Goal: Information Seeking & Learning: Learn about a topic

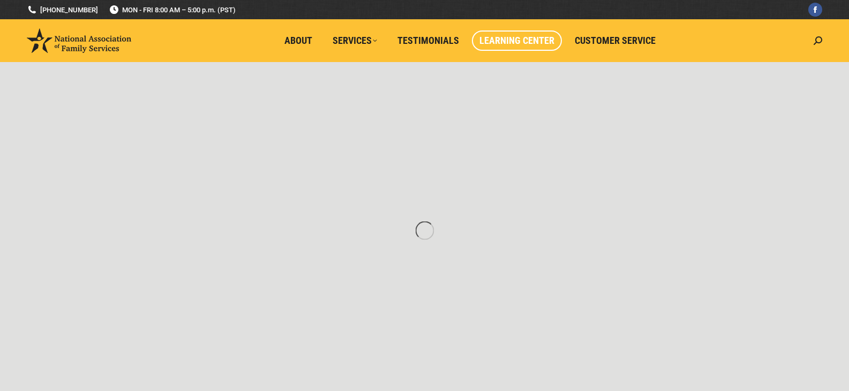
click at [530, 41] on span "Learning Center" at bounding box center [516, 41] width 75 height 12
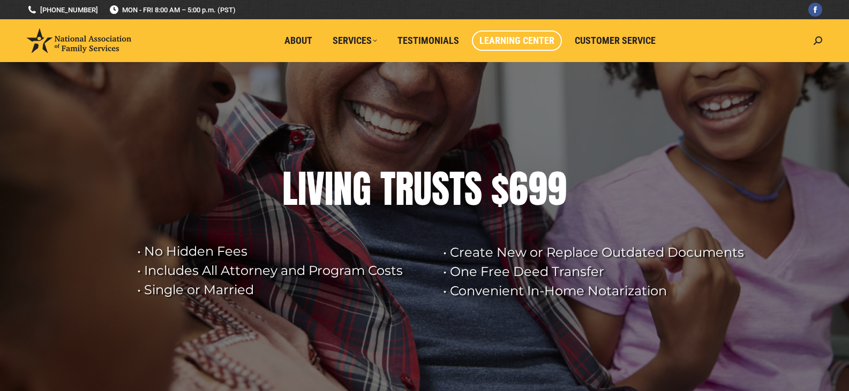
click at [530, 41] on span "Learning Center" at bounding box center [516, 41] width 75 height 12
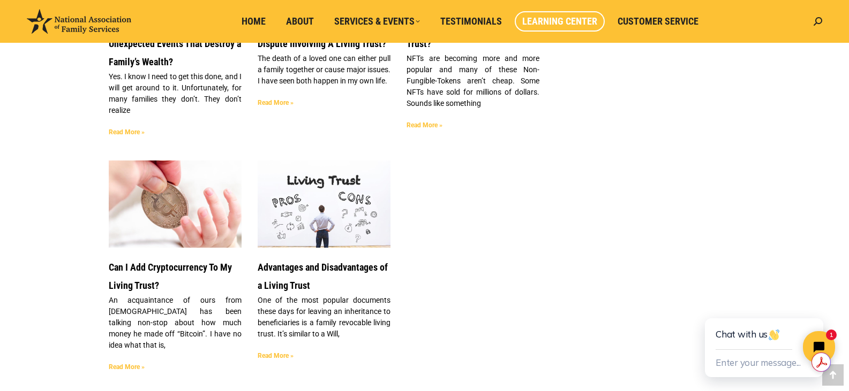
scroll to position [924, 0]
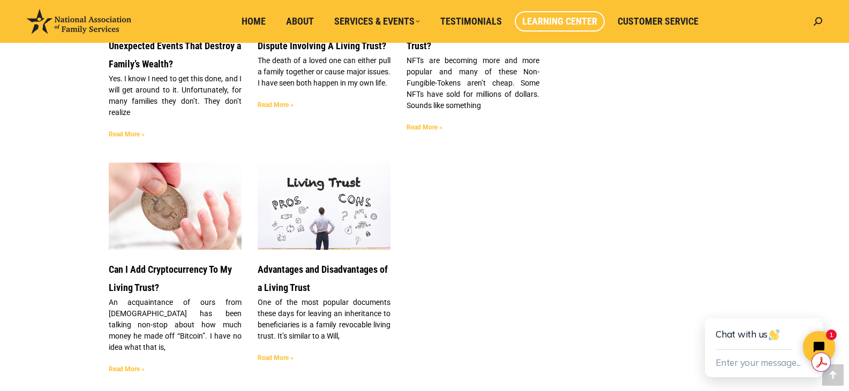
drag, startPoint x: 853, startPoint y: 59, endPoint x: 856, endPoint y: 254, distance: 194.4
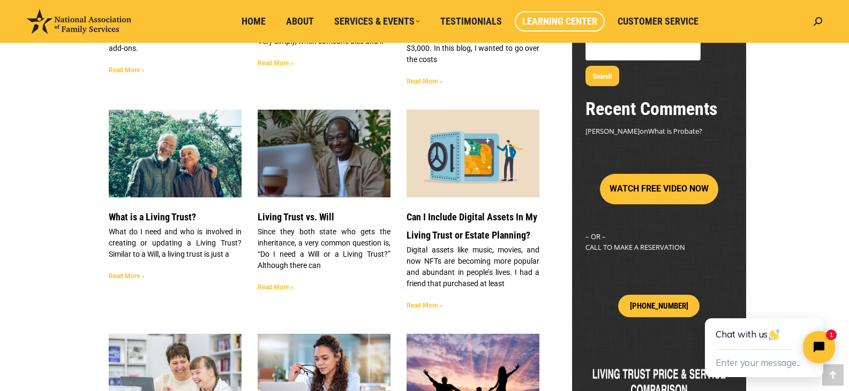
scroll to position [277, 0]
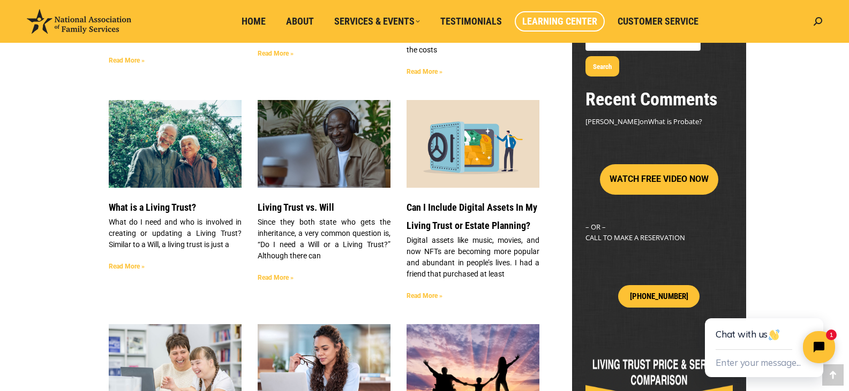
click at [655, 164] on button "WATCH FREE VIDEO NOW" at bounding box center [659, 179] width 118 height 31
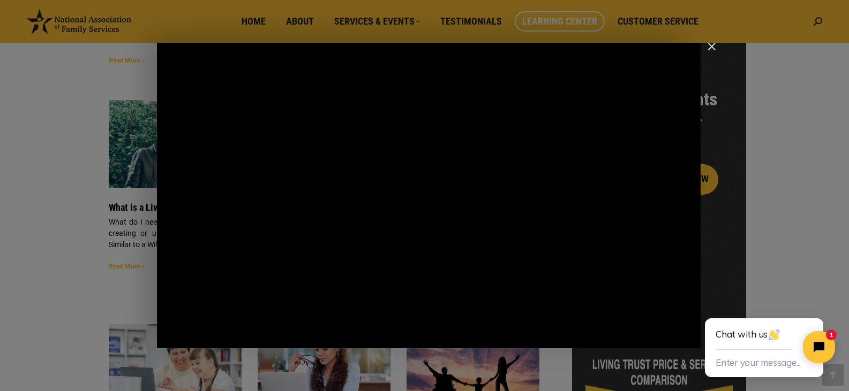
click at [711, 47] on img "Close" at bounding box center [707, 51] width 18 height 18
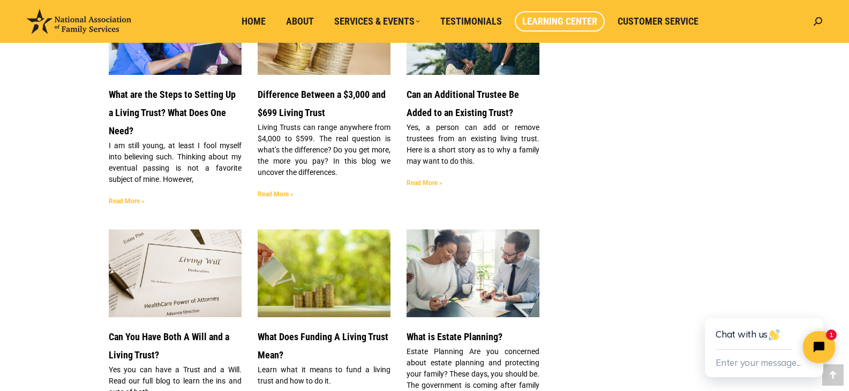
scroll to position [1817, 0]
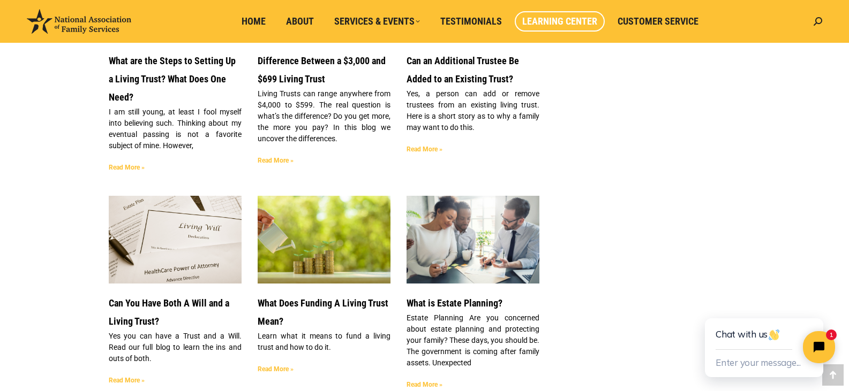
drag, startPoint x: 847, startPoint y: 229, endPoint x: 846, endPoint y: 278, distance: 49.8
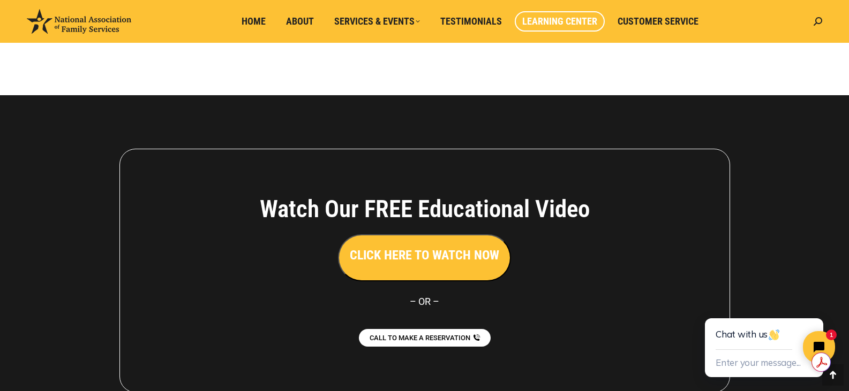
scroll to position [2905, 0]
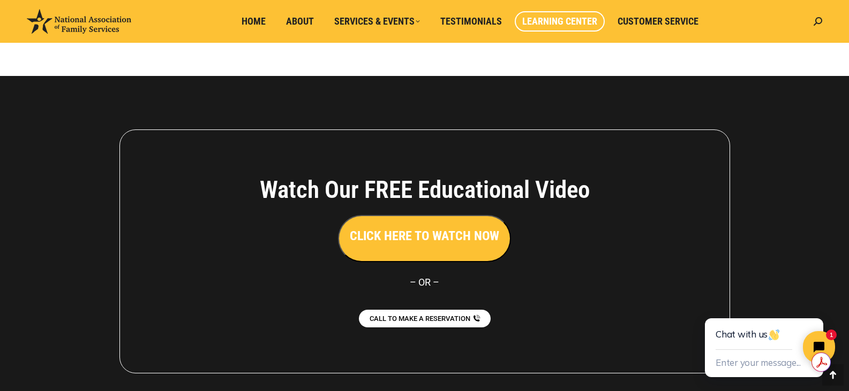
click at [435, 227] on h3 "CLICK HERE TO WATCH NOW" at bounding box center [424, 236] width 149 height 18
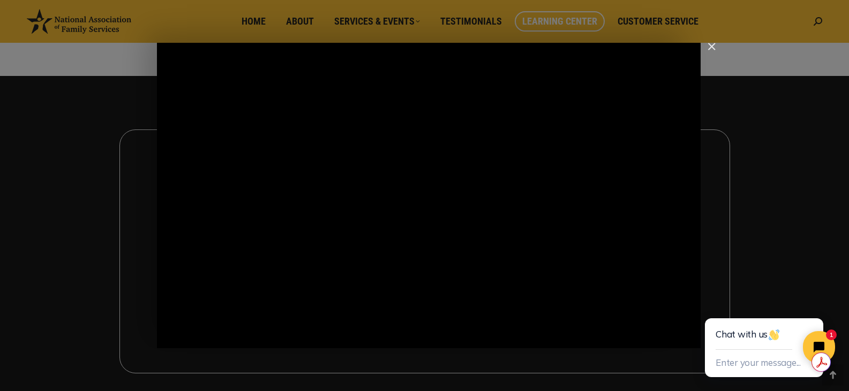
click at [711, 47] on img "Close" at bounding box center [707, 51] width 18 height 18
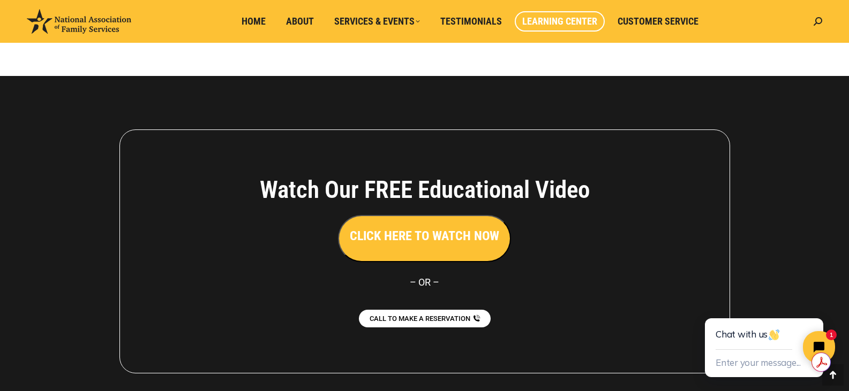
scroll to position [2958, 0]
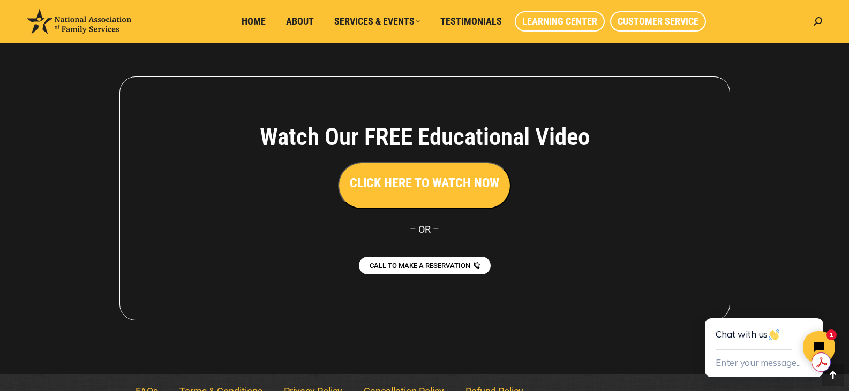
click at [648, 19] on span "Customer Service" at bounding box center [657, 22] width 81 height 12
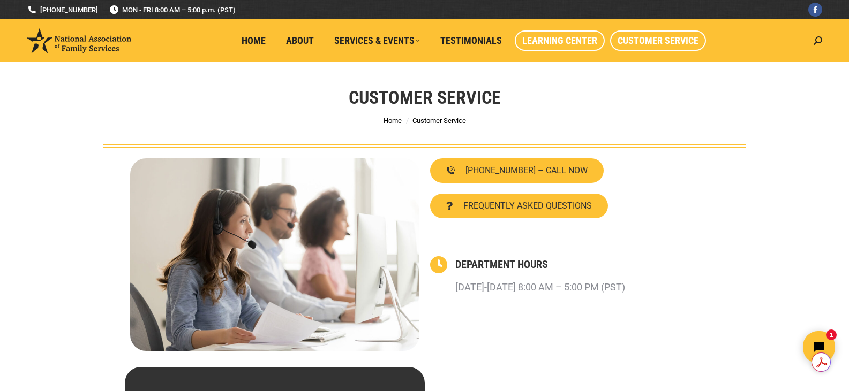
click at [540, 44] on span "Learning Center" at bounding box center [559, 41] width 75 height 12
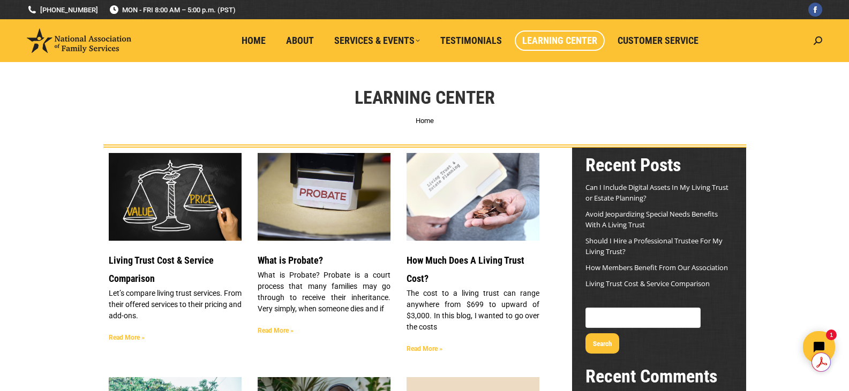
click at [435, 256] on link "How Much Does A Living Trust Cost?" at bounding box center [465, 269] width 118 height 29
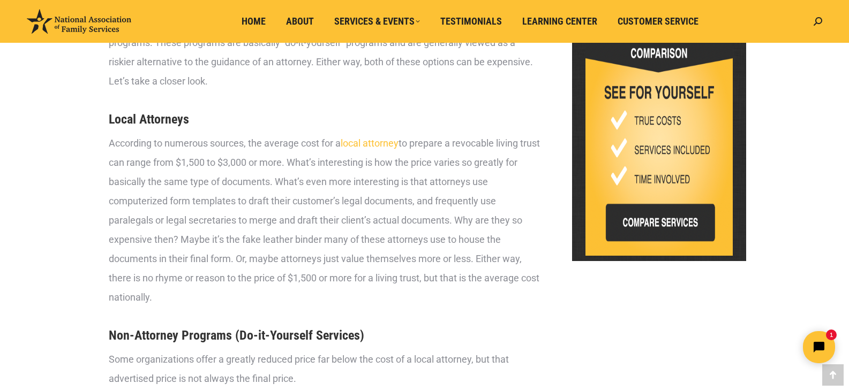
scroll to position [613, 0]
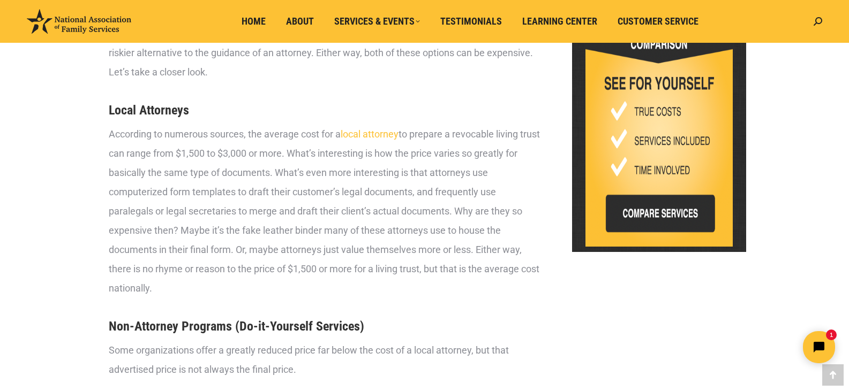
click at [643, 190] on img at bounding box center [658, 130] width 147 height 234
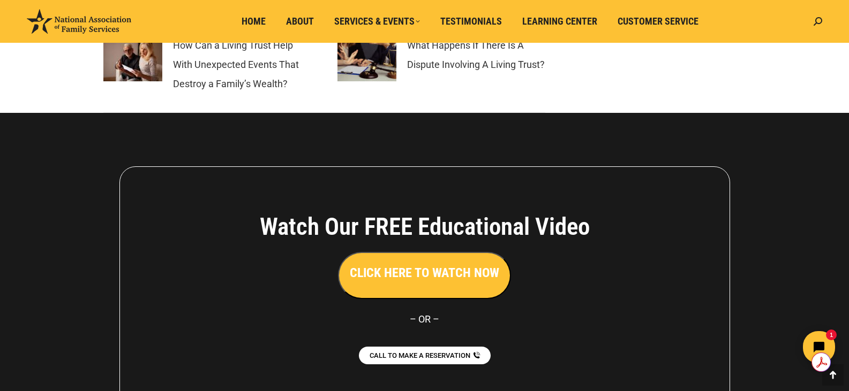
scroll to position [4990, 0]
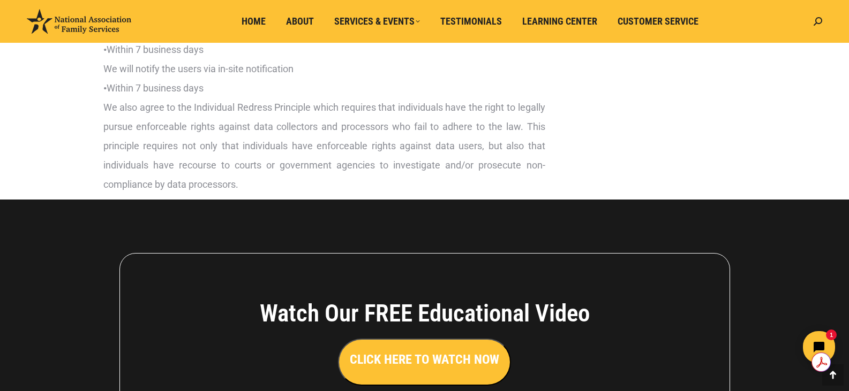
scroll to position [2642, 0]
